Goal: Navigation & Orientation: Find specific page/section

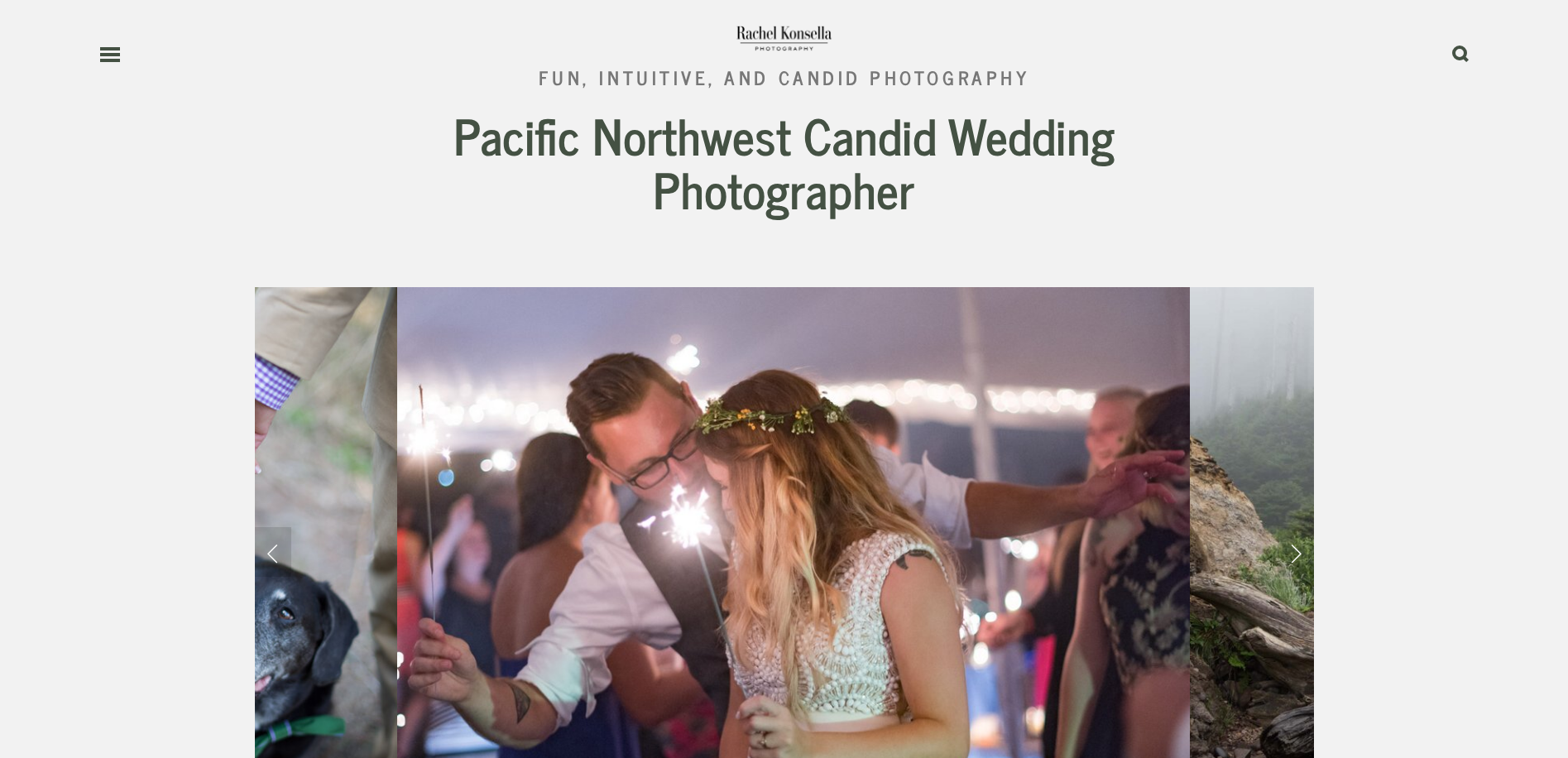
click at [113, 52] on icon at bounding box center [110, 55] width 22 height 15
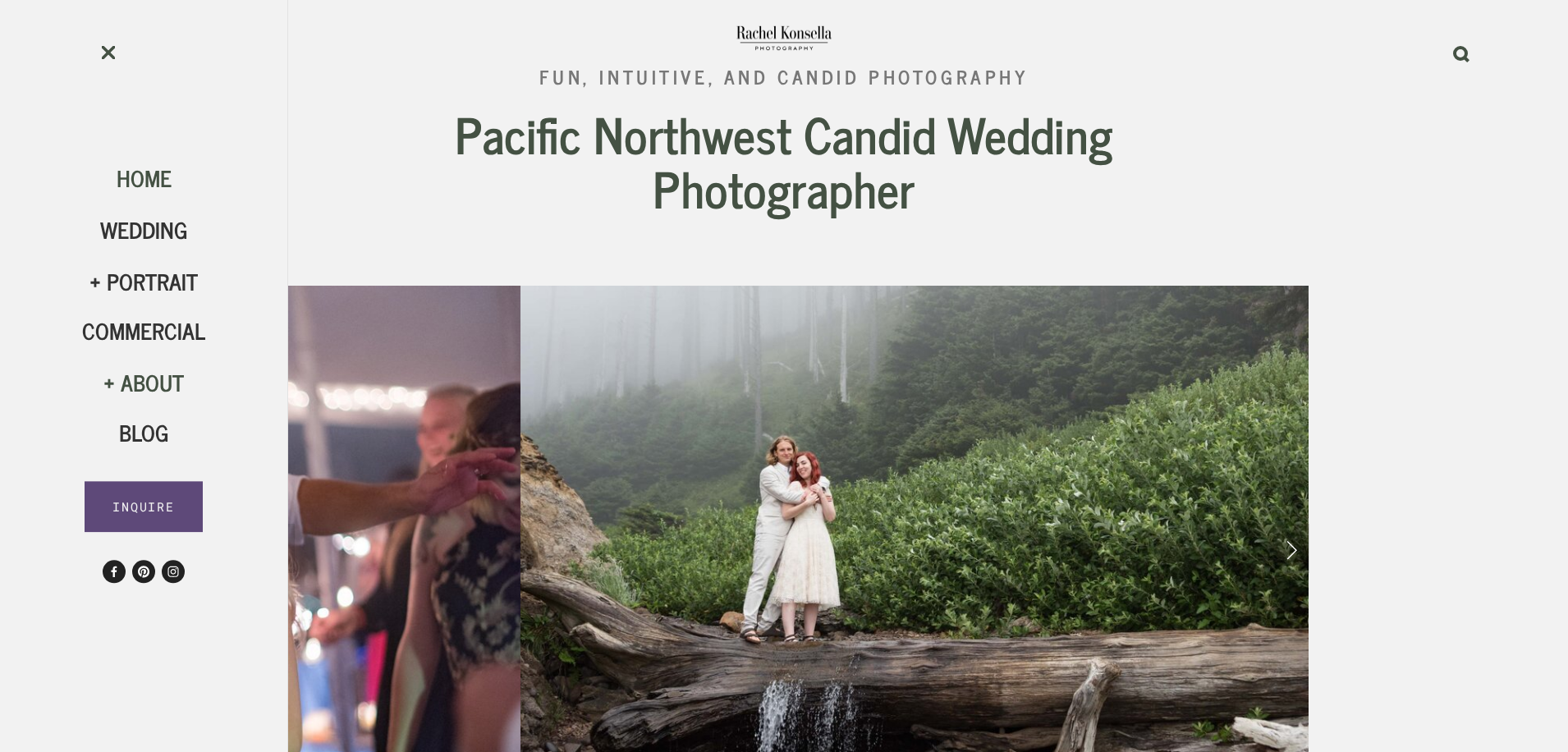
click at [138, 380] on div "About" at bounding box center [143, 382] width 123 height 28
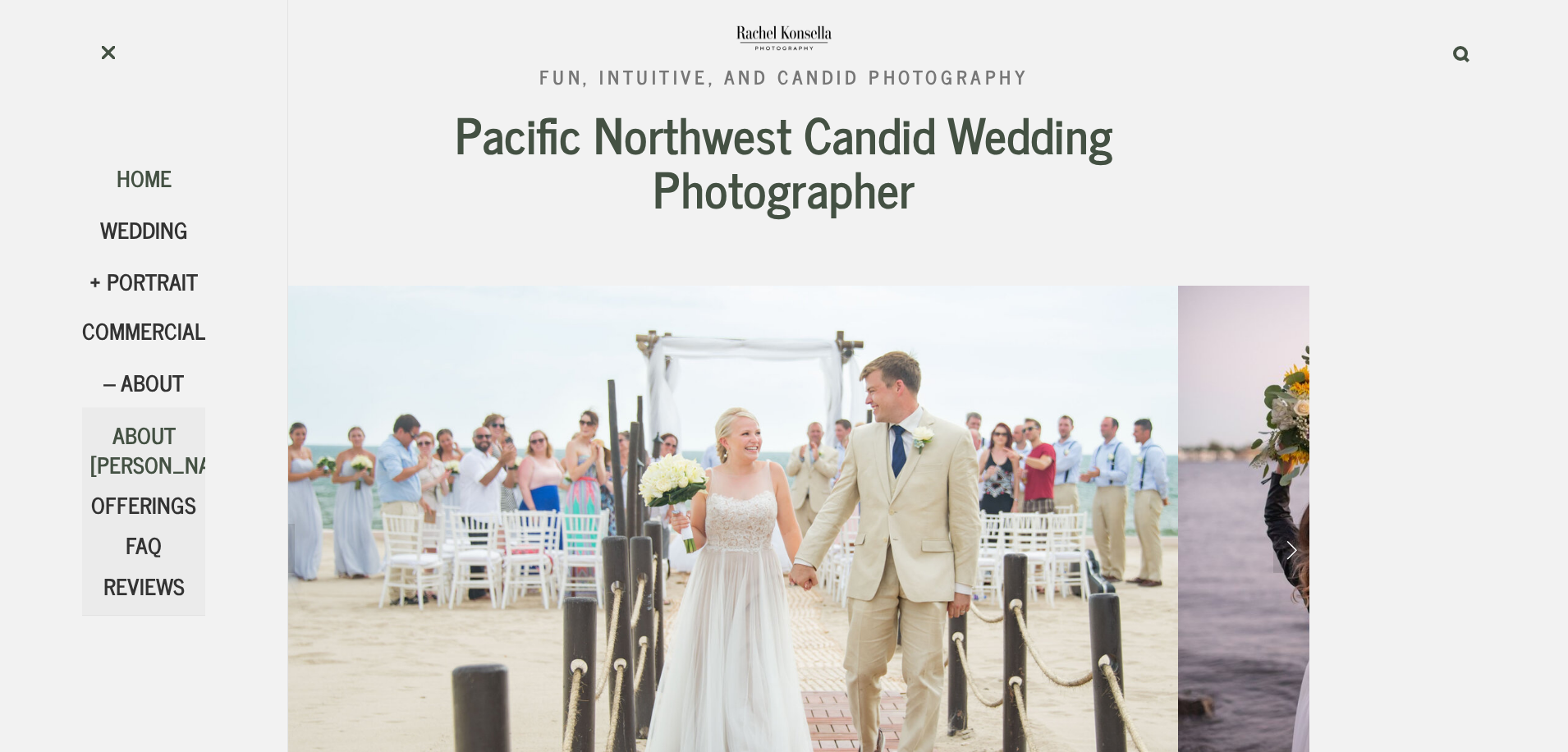
click at [133, 436] on span "About [PERSON_NAME]" at bounding box center [167, 449] width 154 height 66
